Goal: Task Accomplishment & Management: Complete application form

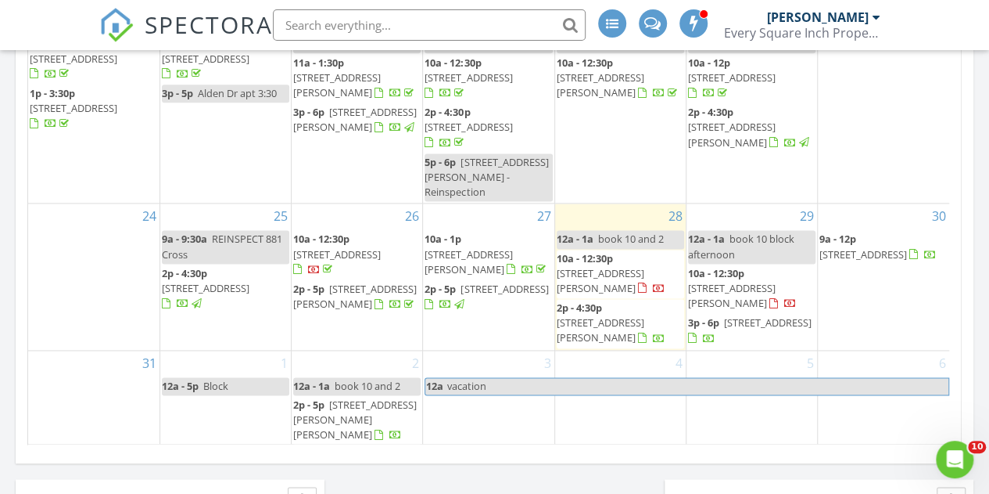
scroll to position [1086, 0]
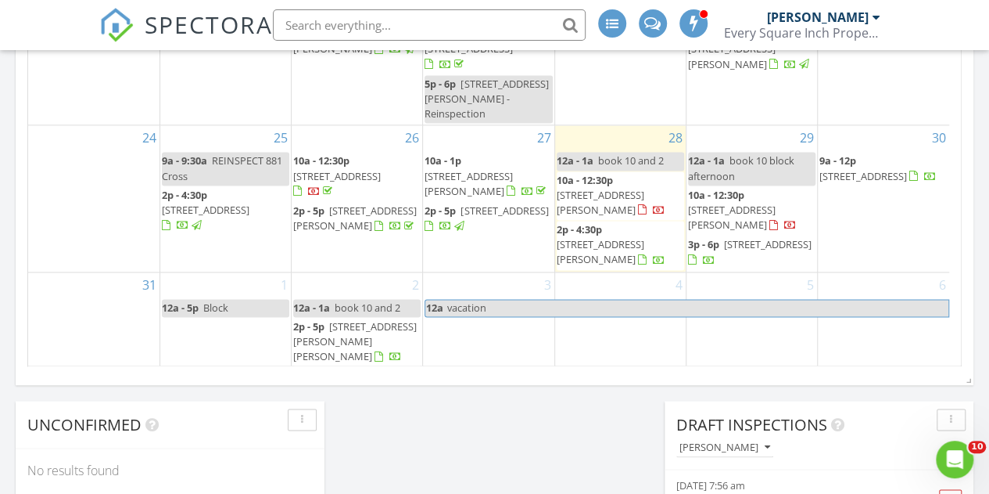
click at [377, 298] on div "2 12a - 1a book 10 and 2 2p - 5p [STREET_ADDRESS][PERSON_NAME][PERSON_NAME]" at bounding box center [357, 320] width 131 height 96
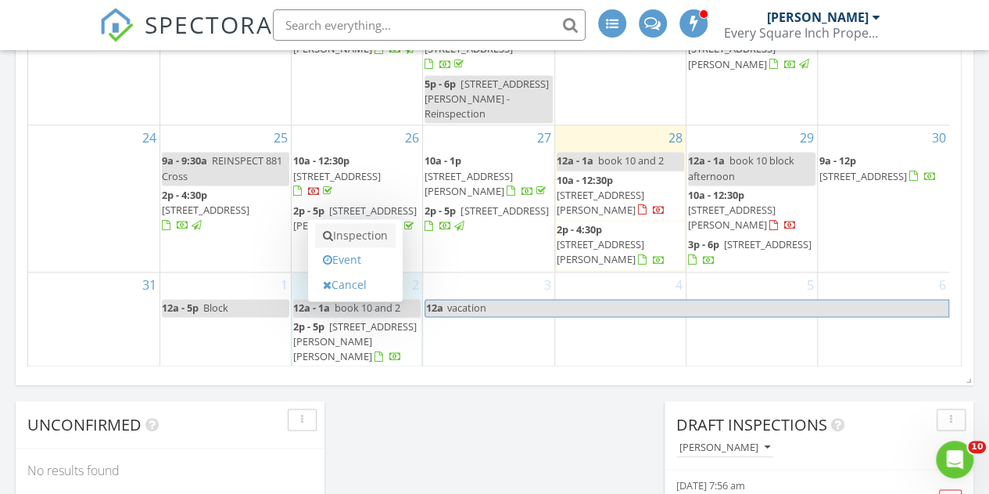
click at [354, 232] on link "Inspection" at bounding box center [355, 235] width 81 height 25
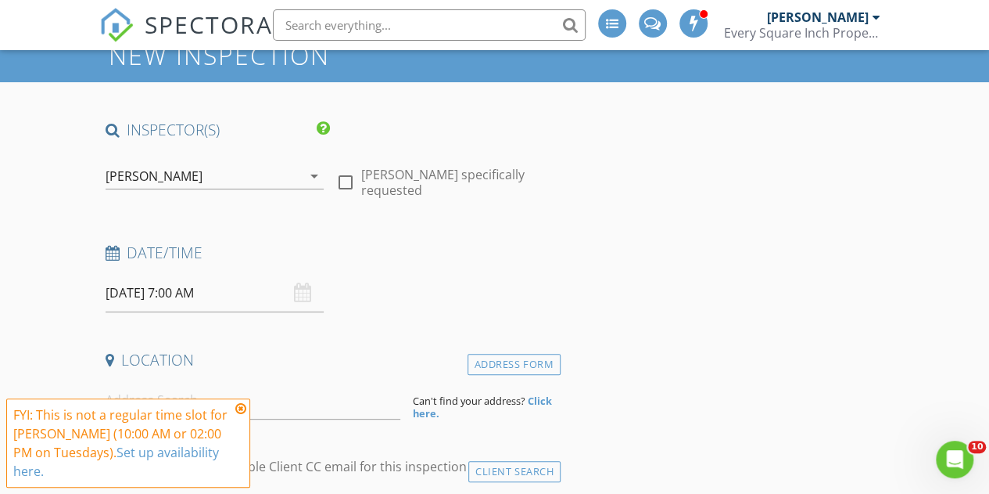
click at [183, 285] on input "09/02/2025 7:00 AM" at bounding box center [215, 293] width 218 height 38
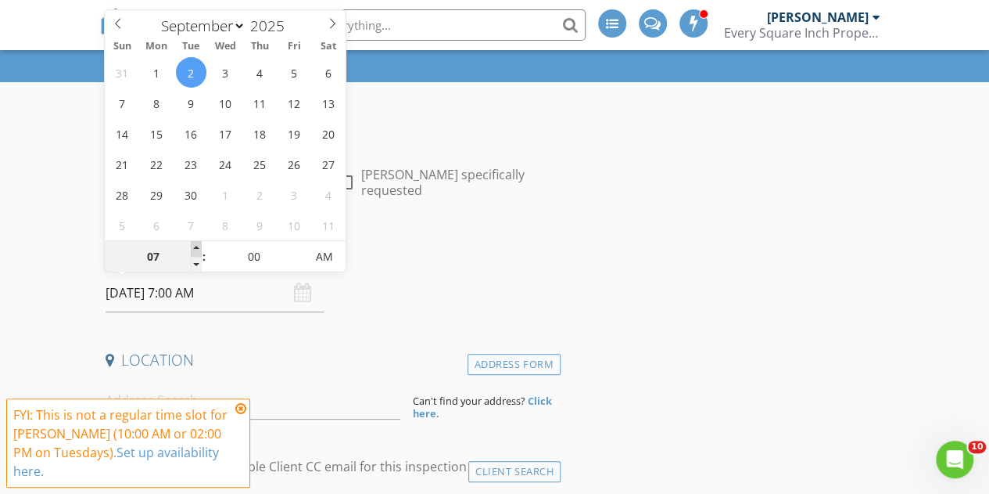
type input "08"
type input "09/02/2025 8:00 AM"
click at [196, 245] on span at bounding box center [196, 249] width 11 height 16
type input "09"
type input "09/02/2025 9:00 AM"
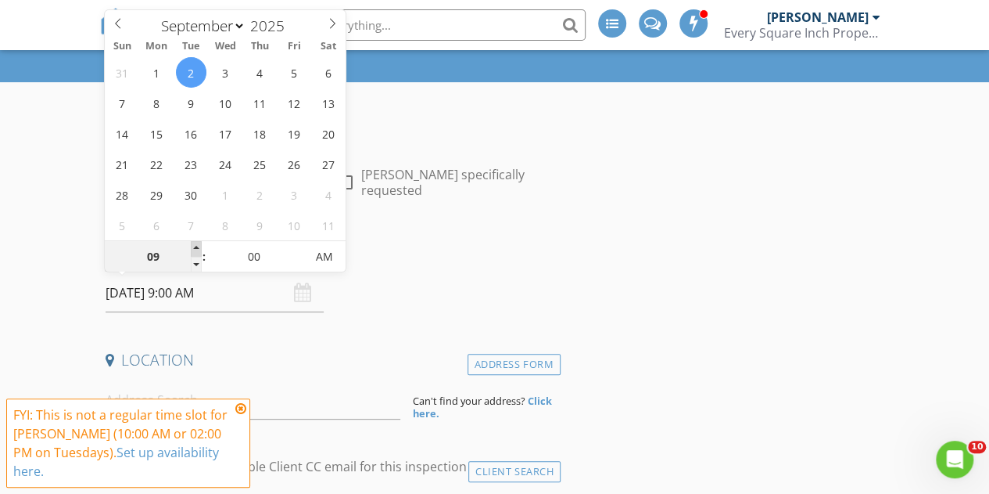
click at [196, 245] on span at bounding box center [196, 249] width 11 height 16
type input "10"
type input "09/02/2025 10:00 AM"
click at [196, 245] on span at bounding box center [196, 249] width 11 height 16
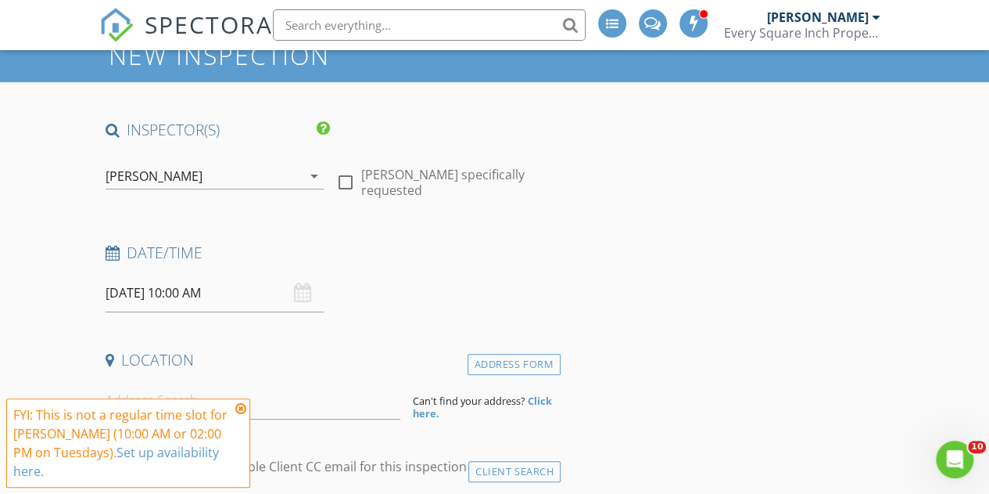
click at [243, 415] on icon at bounding box center [240, 408] width 11 height 13
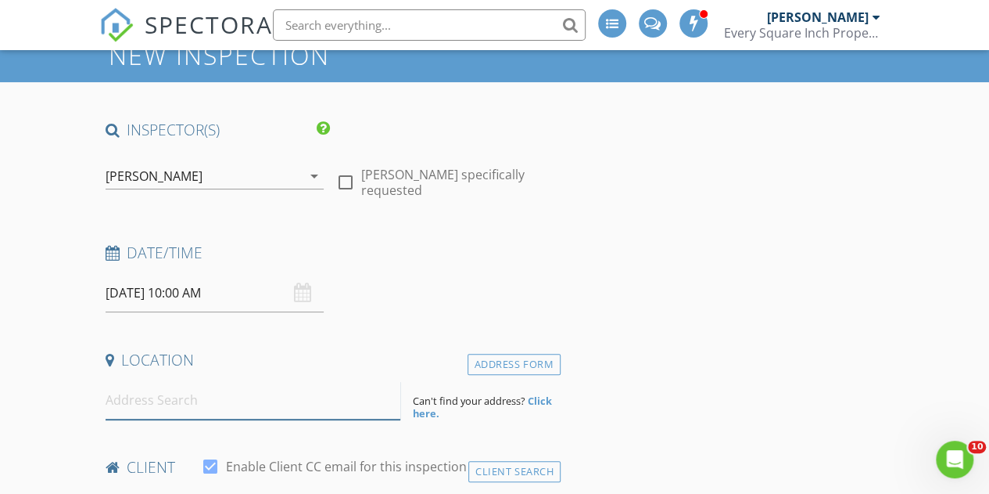
click at [172, 395] on input at bounding box center [254, 400] width 296 height 38
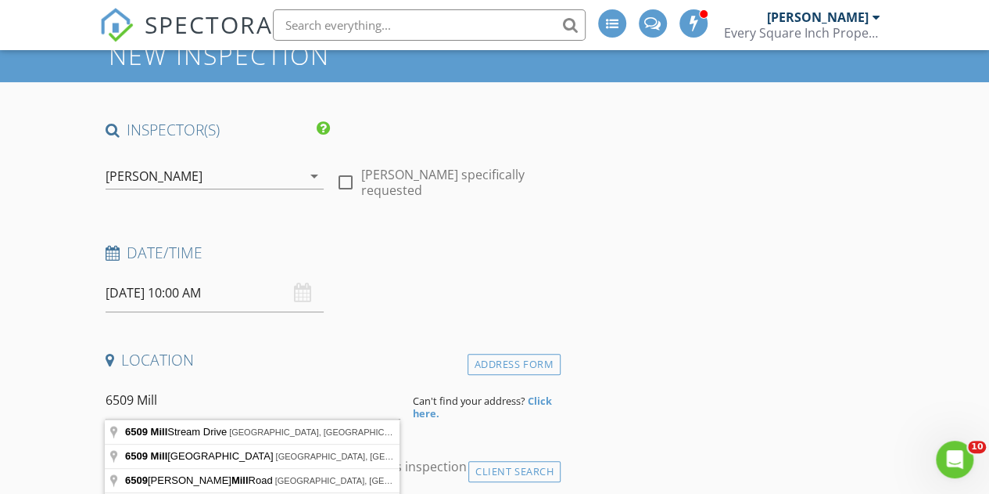
type input "6509 Mill Stream Drive, Harrison, TN, USA"
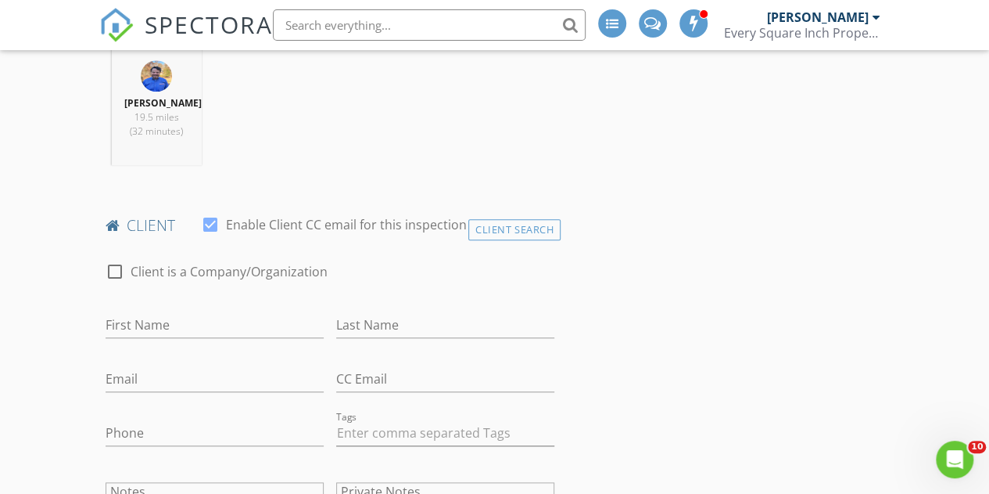
scroll to position [704, 0]
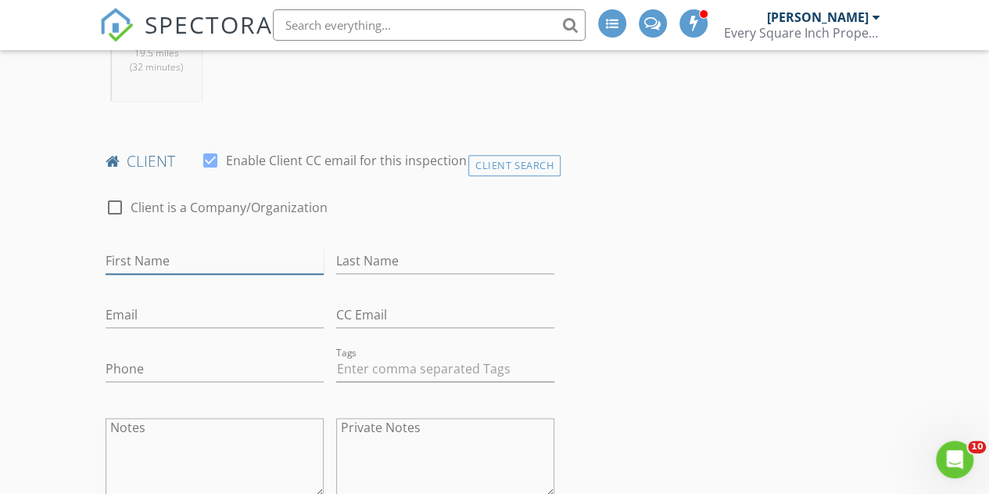
click at [153, 263] on input "First Name" at bounding box center [215, 261] width 218 height 26
type input "Katie"
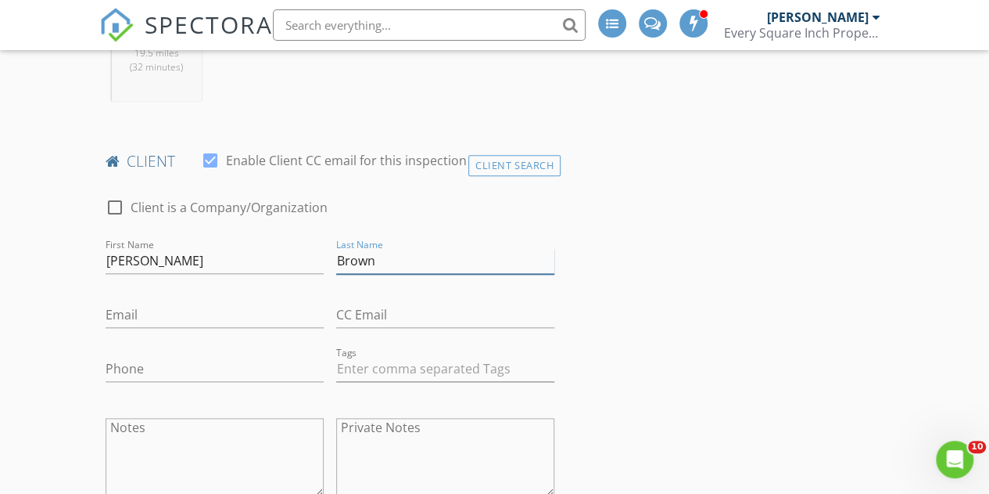
type input "Brown"
type input "brownkatied2@gmail.com"
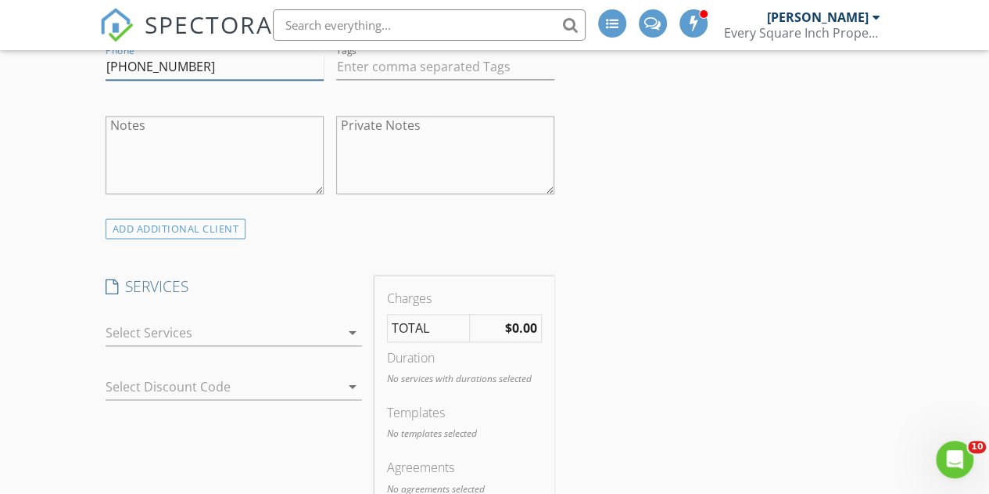
scroll to position [1095, 0]
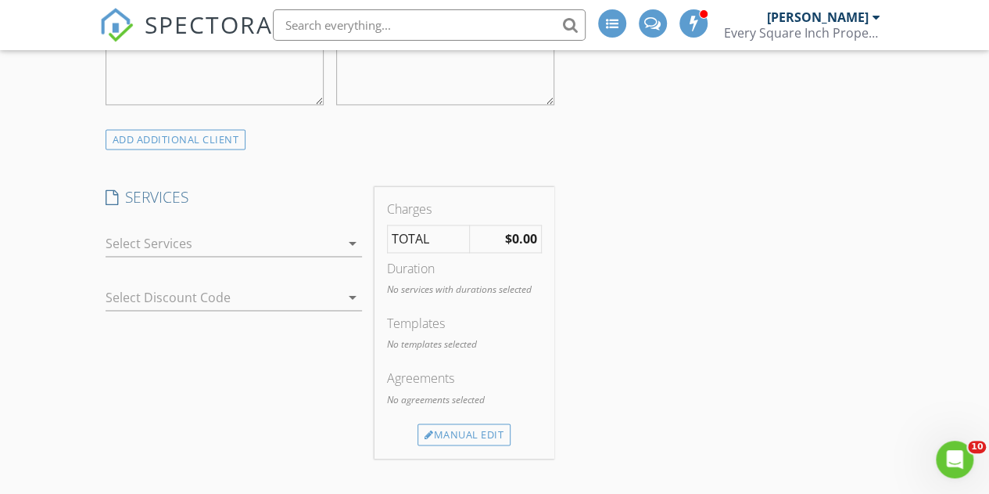
type input "423-667-1361"
click at [176, 245] on div at bounding box center [223, 243] width 235 height 25
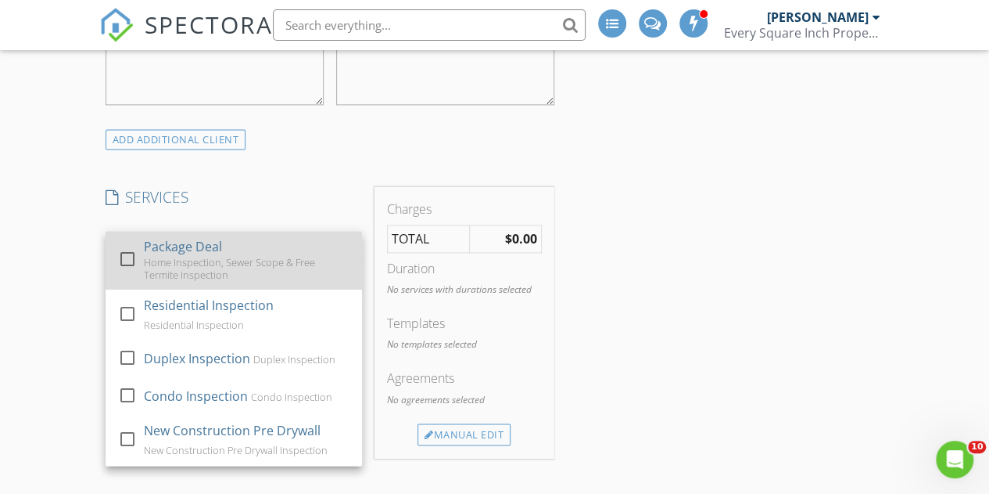
click at [130, 255] on div at bounding box center [127, 259] width 27 height 27
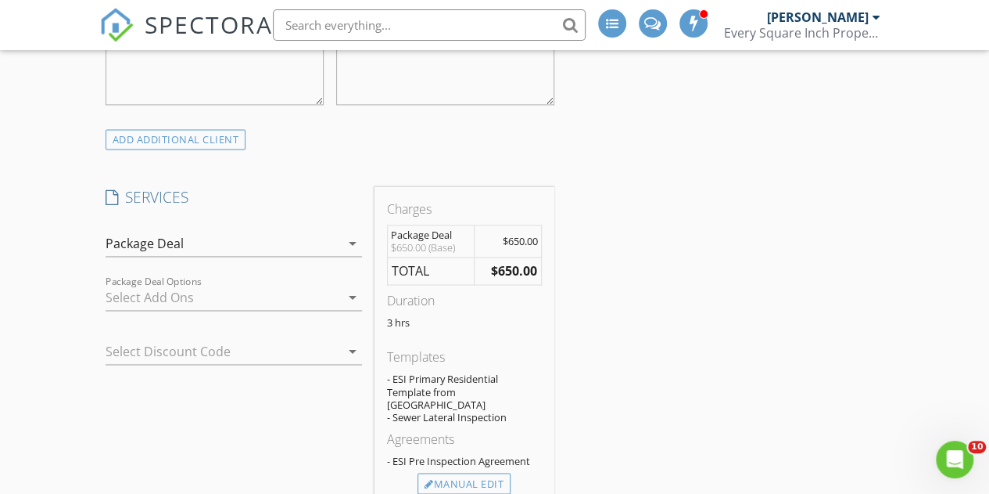
click at [204, 352] on div at bounding box center [212, 351] width 213 height 25
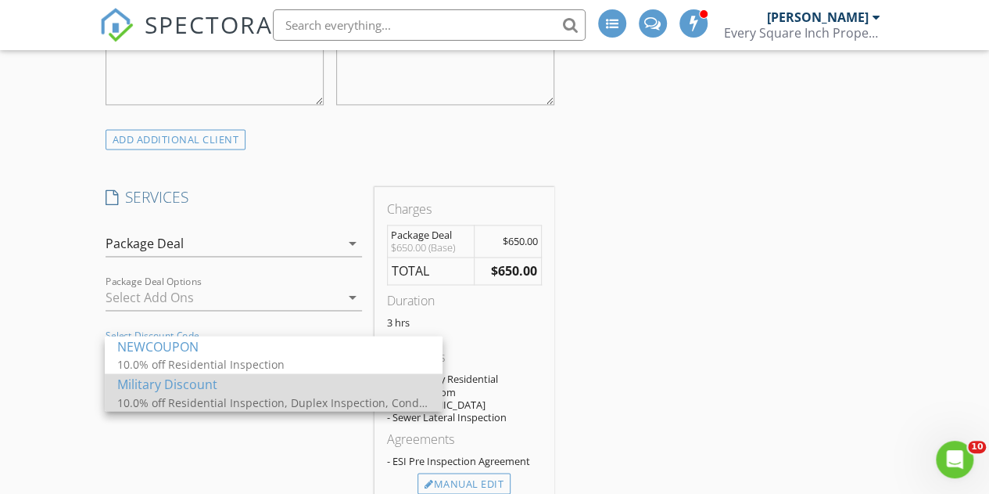
click at [204, 390] on div "Military Discount" at bounding box center [273, 384] width 313 height 19
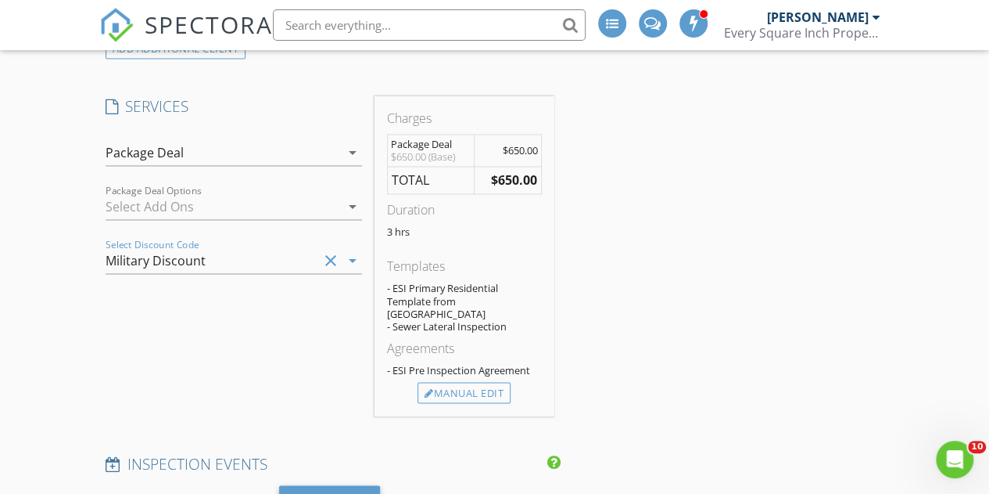
scroll to position [1173, 0]
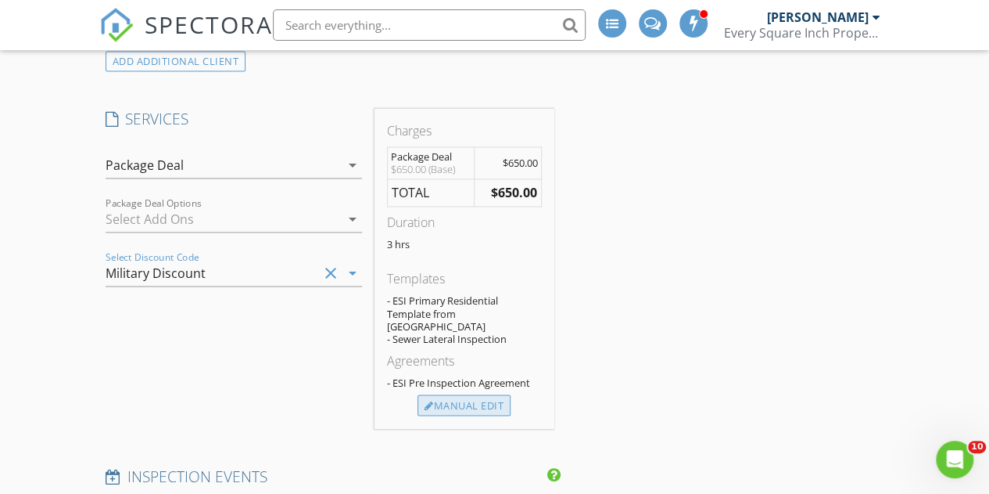
click at [458, 394] on div "Manual Edit" at bounding box center [464, 405] width 93 height 22
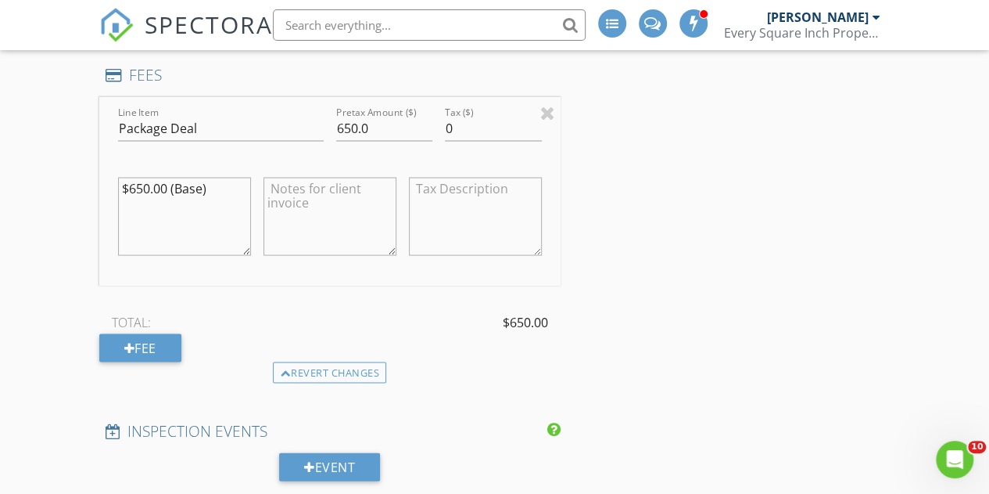
scroll to position [1408, 0]
click at [151, 334] on div "Fee" at bounding box center [140, 347] width 82 height 28
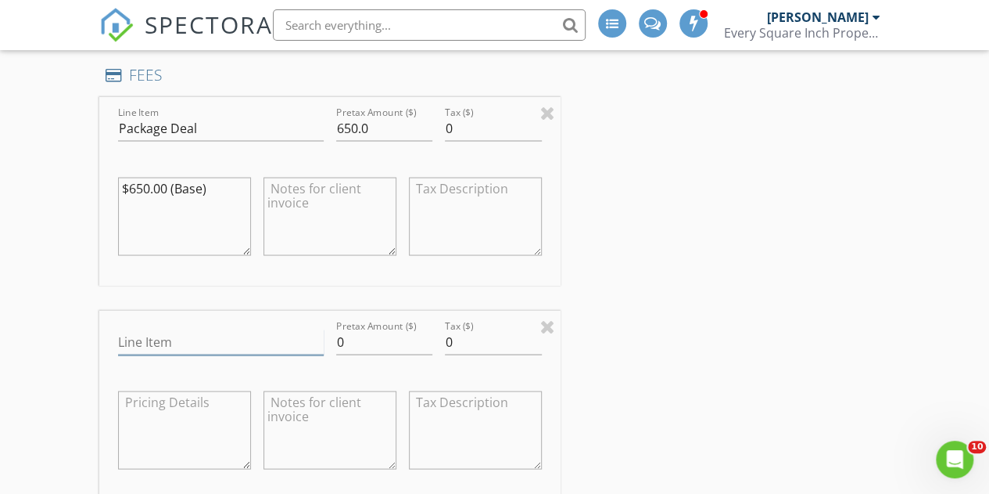
click at [190, 329] on input "Line Item" at bounding box center [221, 342] width 206 height 26
type input "Military Discount"
type input "-65"
click at [63, 245] on div "New Inspection INSPECTOR(S) check_box Brent Warner PRIMARY Brent Warner arrow_d…" at bounding box center [494, 405] width 989 height 3413
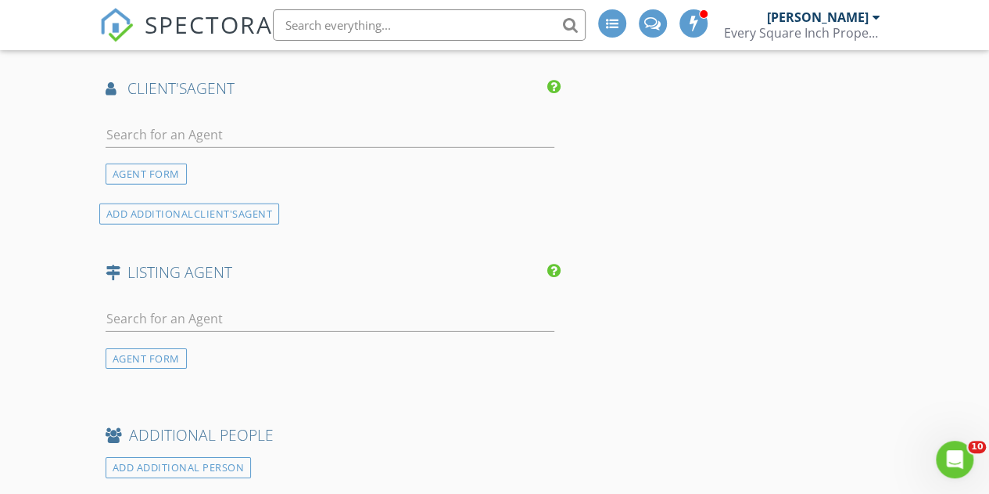
scroll to position [2268, 0]
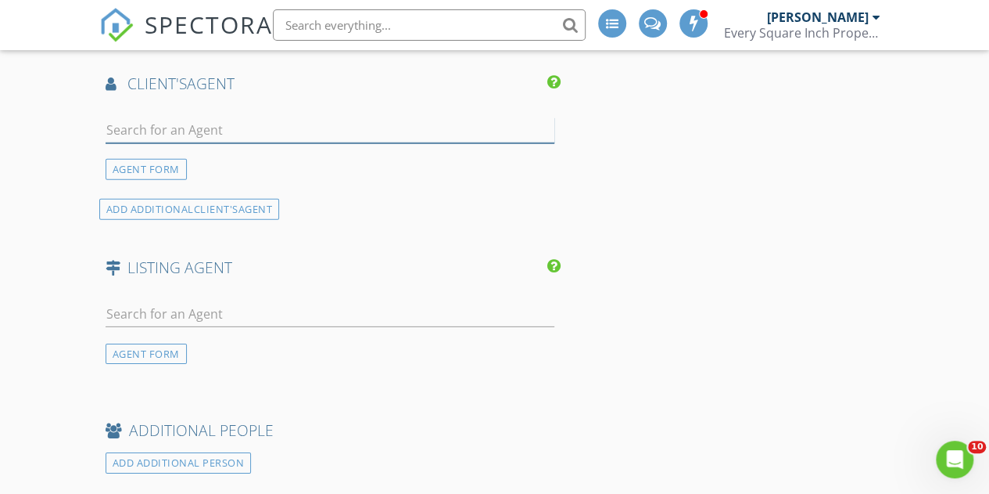
click at [177, 117] on input "text" at bounding box center [330, 130] width 449 height 26
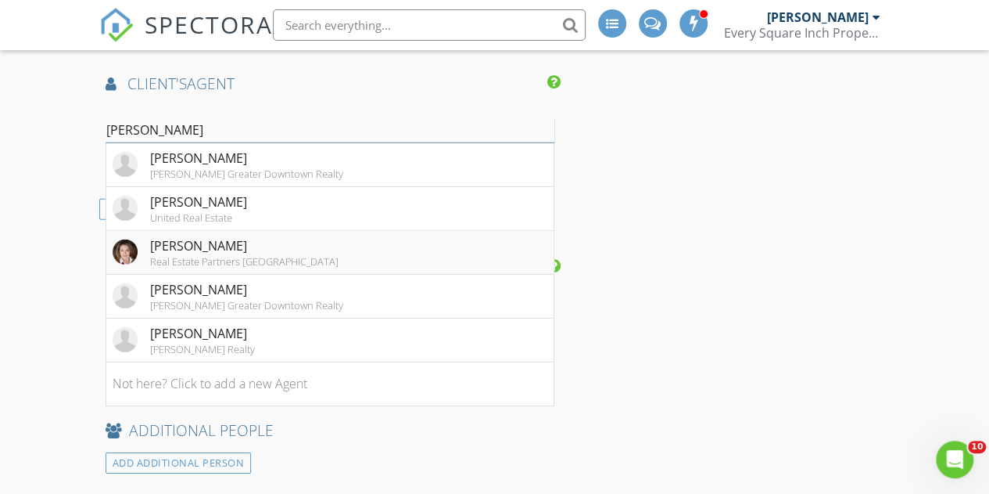
type input "kim"
click at [219, 236] on div "Kim Bass" at bounding box center [244, 245] width 188 height 19
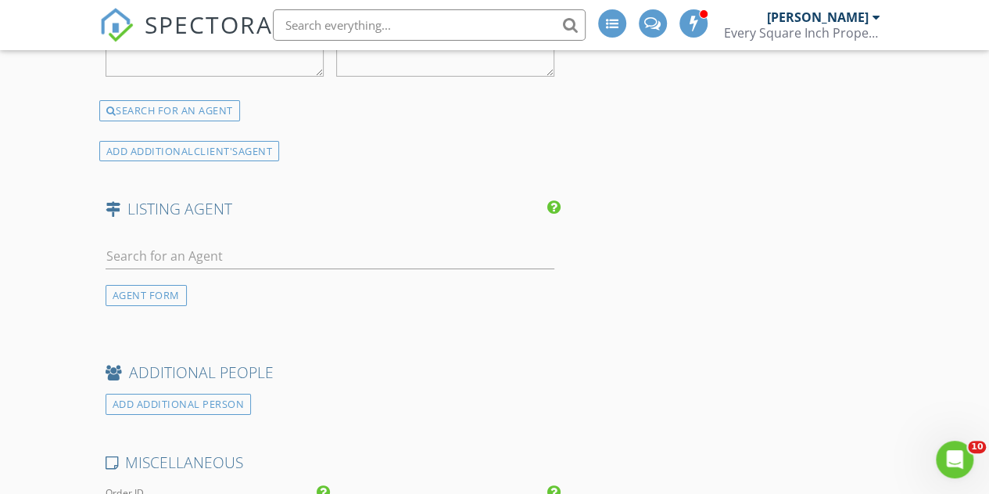
scroll to position [2659, 0]
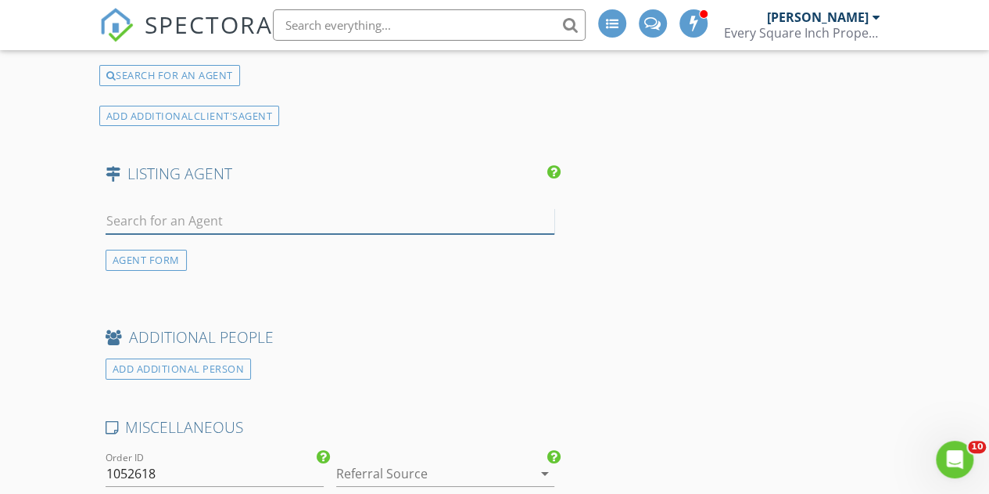
drag, startPoint x: 160, startPoint y: 201, endPoint x: 164, endPoint y: 183, distance: 18.6
click at [159, 208] on input "text" at bounding box center [330, 221] width 449 height 26
type input "gates"
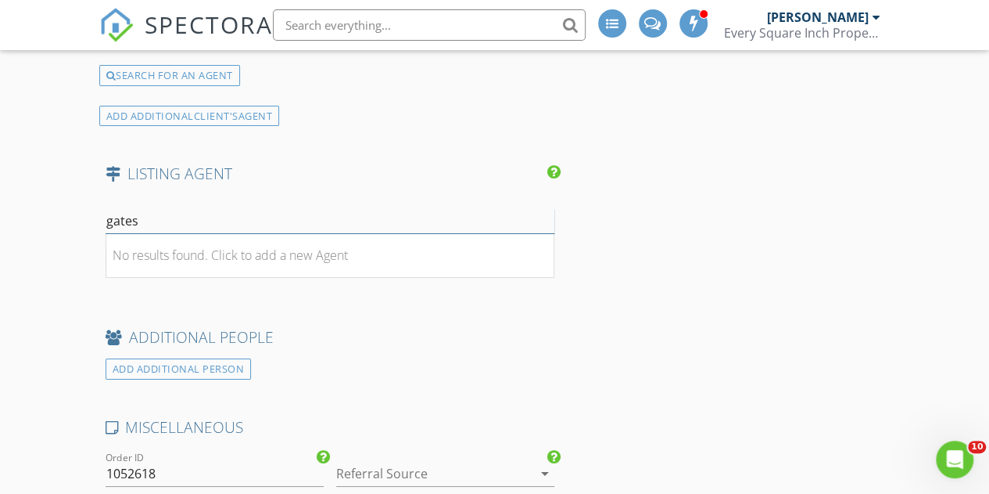
drag, startPoint x: 177, startPoint y: 201, endPoint x: 34, endPoint y: 204, distance: 142.4
click at [145, 250] on div "AGENT FORM" at bounding box center [146, 260] width 81 height 21
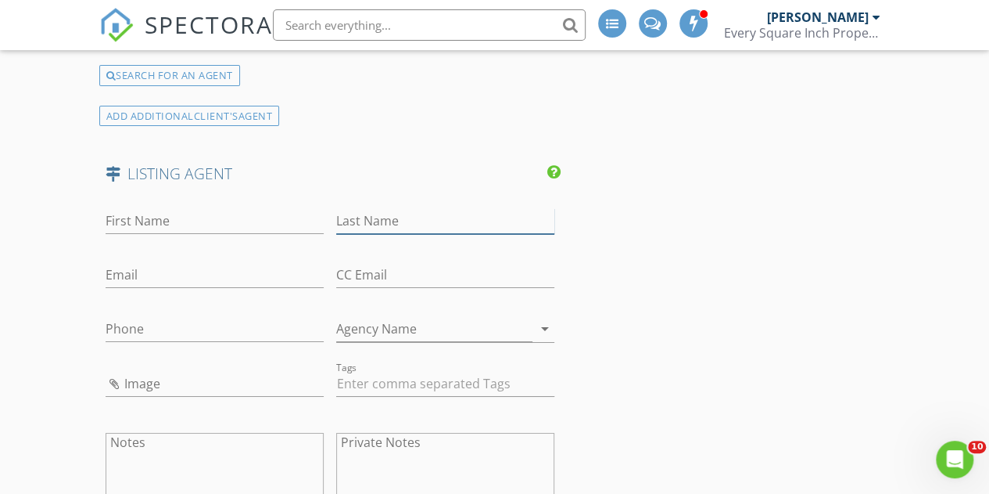
click at [410, 208] on input "Last Name" at bounding box center [445, 221] width 218 height 26
type input "Gates"
click at [153, 208] on input "First Name" at bounding box center [215, 221] width 218 height 26
paste input "423-715-1314"
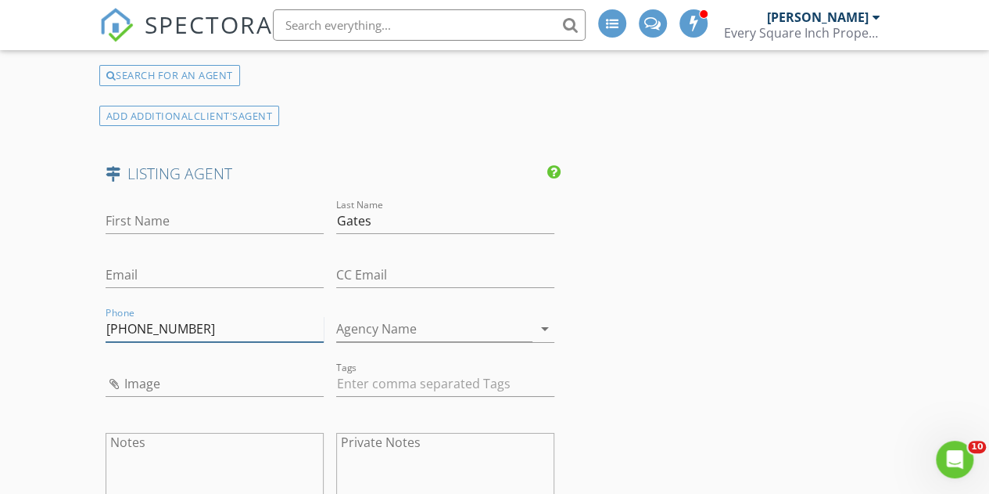
type input "423-715-1314"
click at [187, 208] on input "First Name" at bounding box center [215, 221] width 218 height 26
type input "Pat"
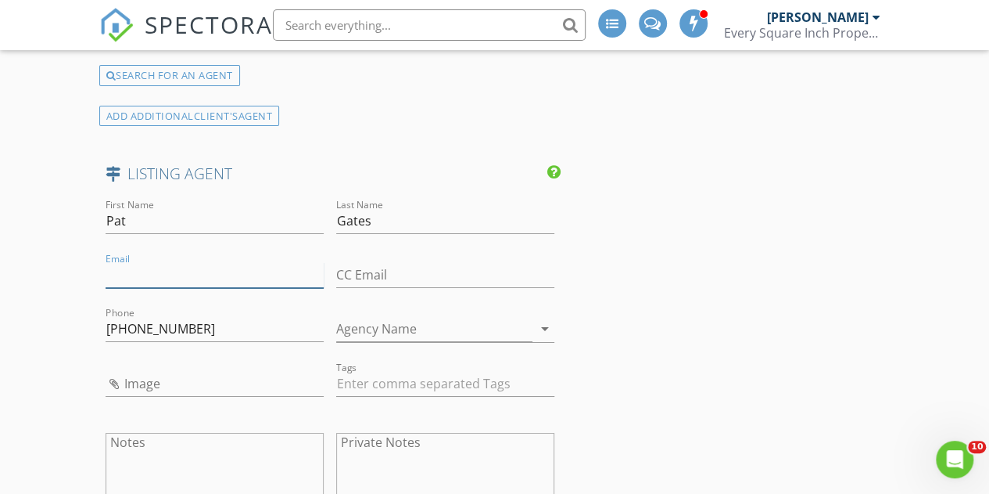
paste input "patgates@kw.com"
type input "patgates@kw.com"
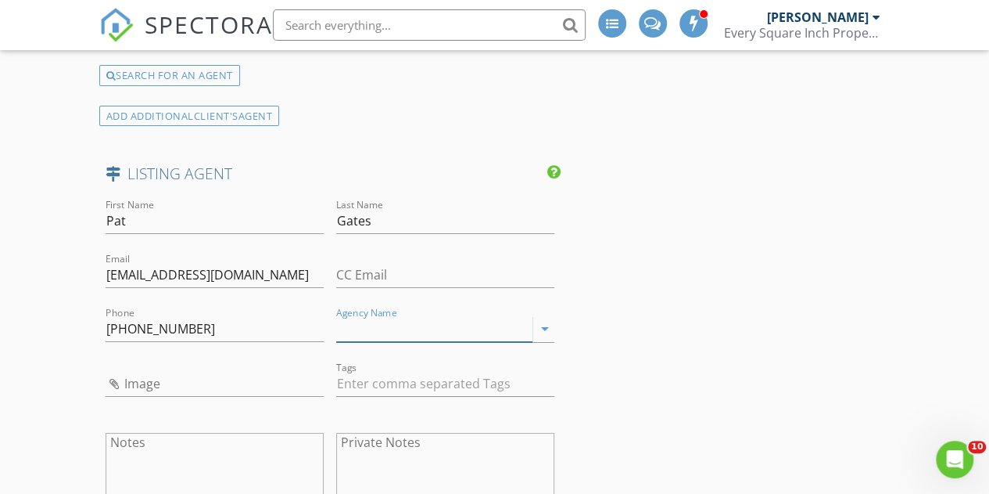
click at [458, 316] on input "Agency Name" at bounding box center [434, 329] width 196 height 26
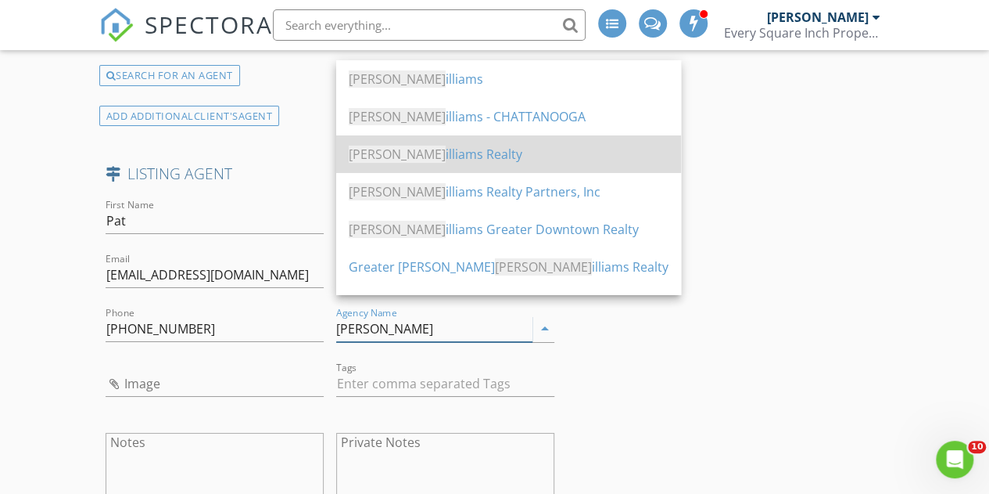
click at [435, 158] on div "Keller W illiams Realty" at bounding box center [509, 154] width 320 height 19
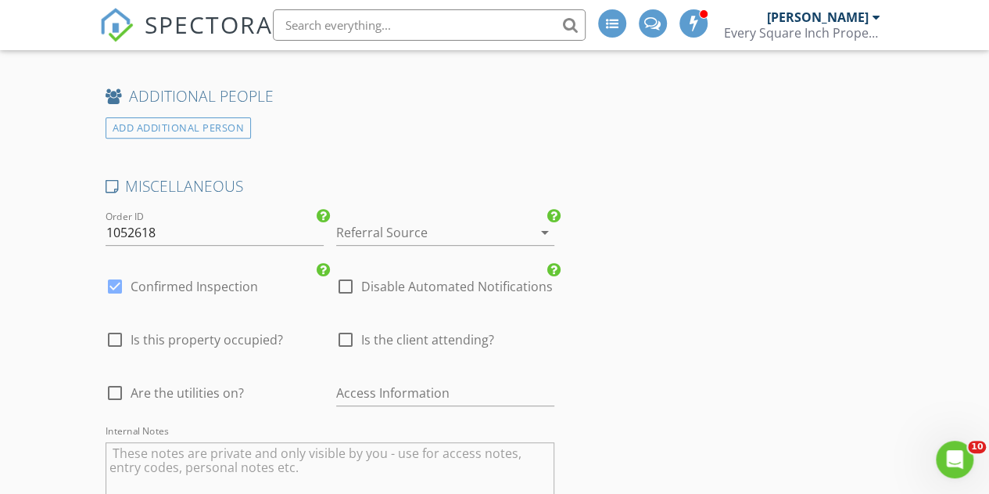
scroll to position [3285, 0]
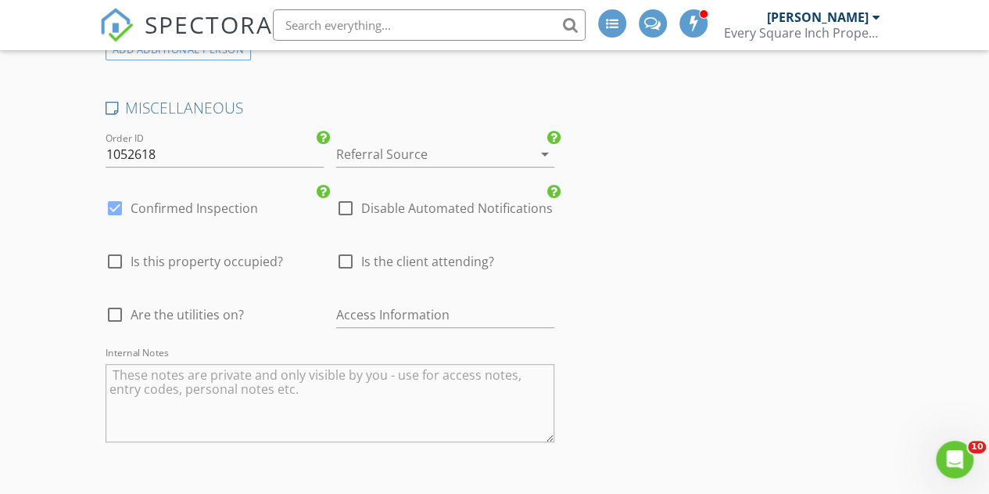
type input "Keller Williams Realty"
click at [114, 248] on div at bounding box center [115, 261] width 27 height 27
checkbox input "true"
click at [115, 301] on div at bounding box center [115, 314] width 27 height 27
checkbox input "true"
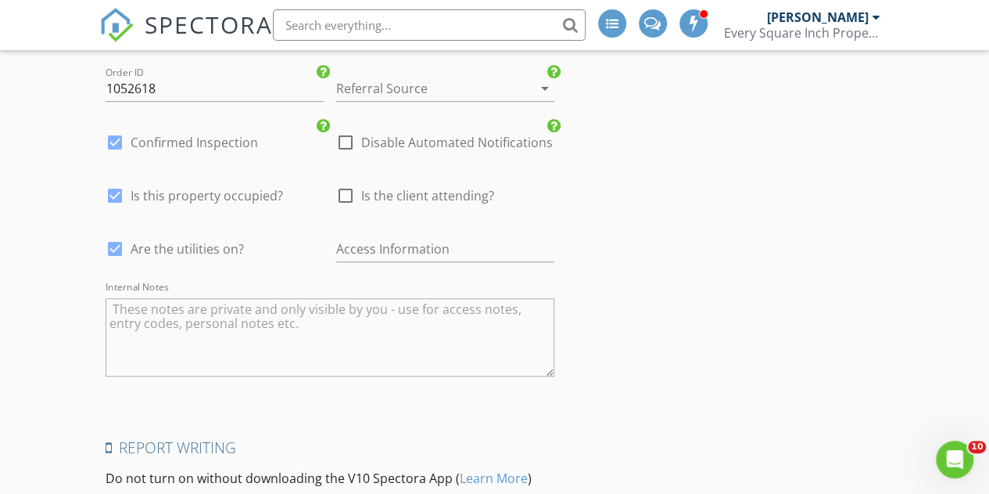
scroll to position [3606, 0]
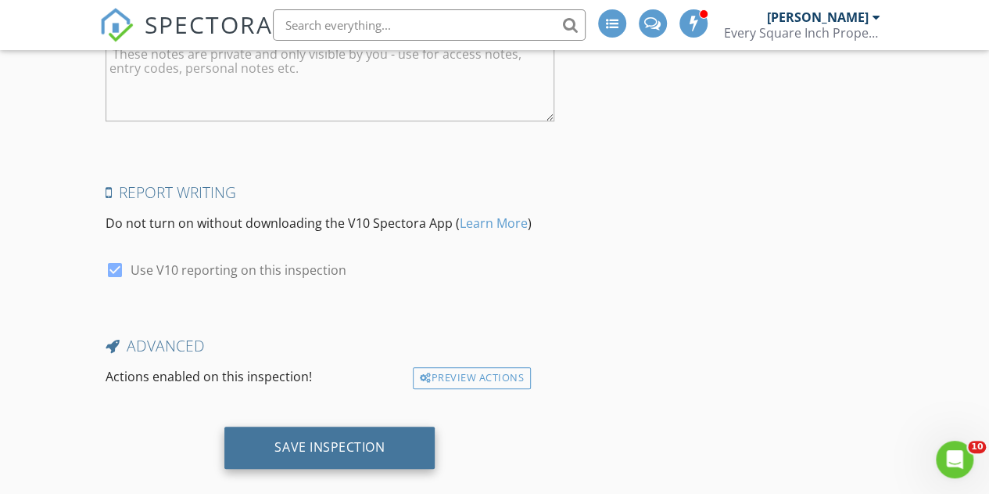
click at [328, 439] on div "Save Inspection" at bounding box center [330, 447] width 110 height 16
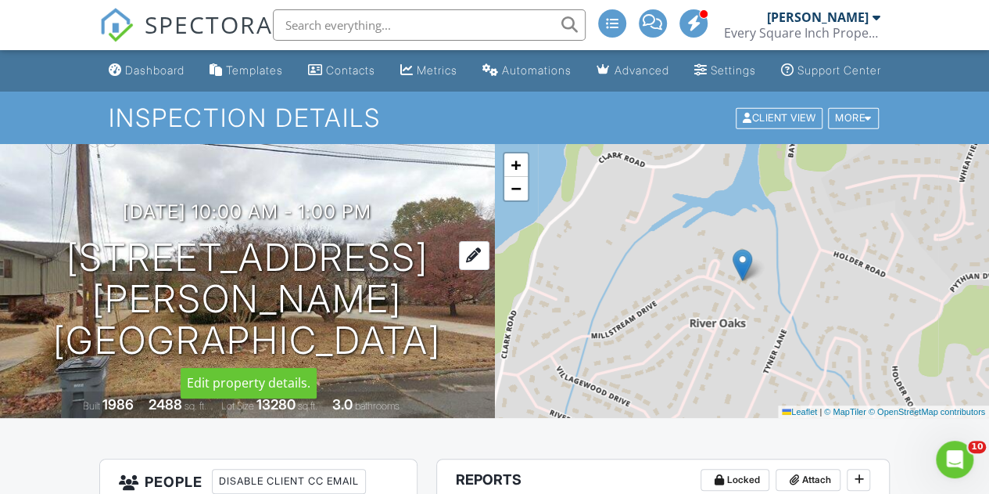
drag, startPoint x: 160, startPoint y: 293, endPoint x: 133, endPoint y: 301, distance: 27.7
click at [133, 301] on h1 "6509 Mill Stream Dr Harrison, TN 37341" at bounding box center [247, 299] width 445 height 124
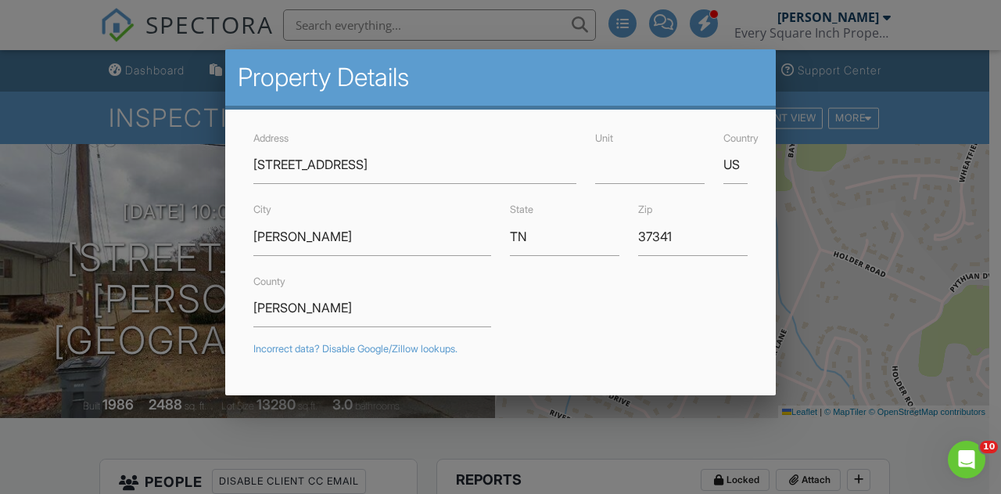
click at [149, 83] on div at bounding box center [500, 230] width 1001 height 617
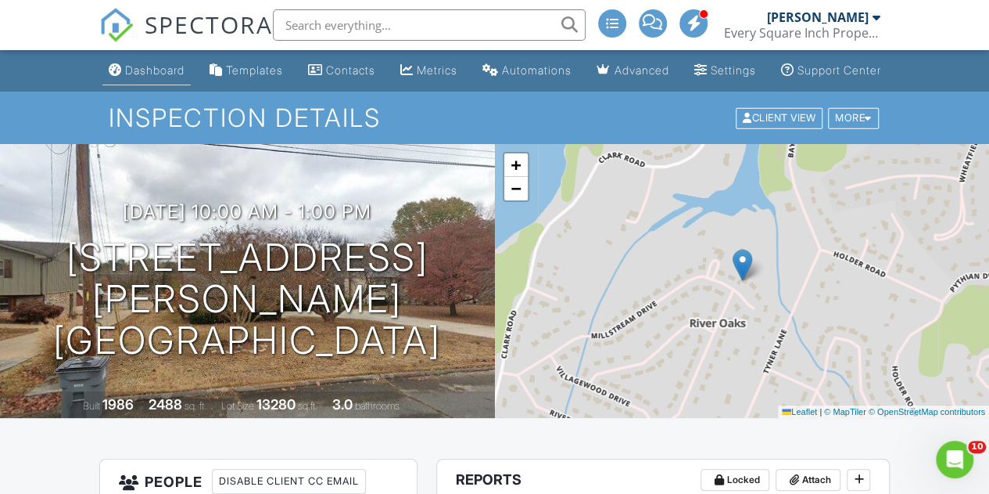
click at [139, 77] on div "Dashboard" at bounding box center [154, 69] width 59 height 13
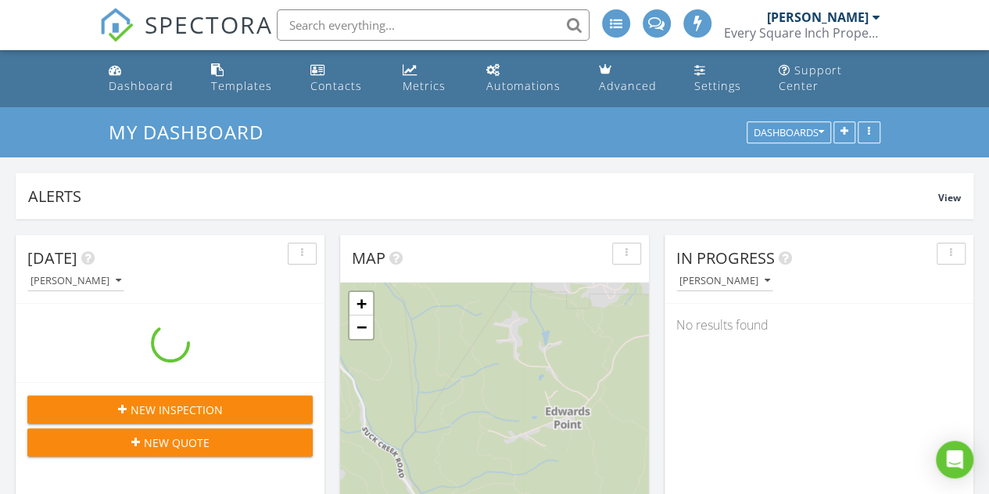
scroll to position [1447, 1013]
